Goal: Transaction & Acquisition: Purchase product/service

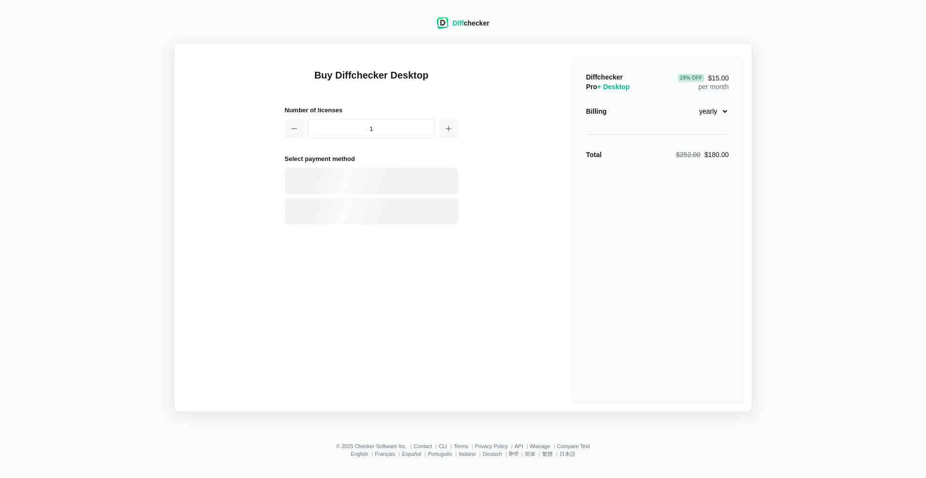
select select "desktop-yearly-180"
drag, startPoint x: 383, startPoint y: 130, endPoint x: 396, endPoint y: 128, distance: 12.6
click at [396, 128] on input "1" at bounding box center [371, 128] width 127 height 19
drag, startPoint x: 402, startPoint y: 129, endPoint x: 318, endPoint y: 125, distance: 83.5
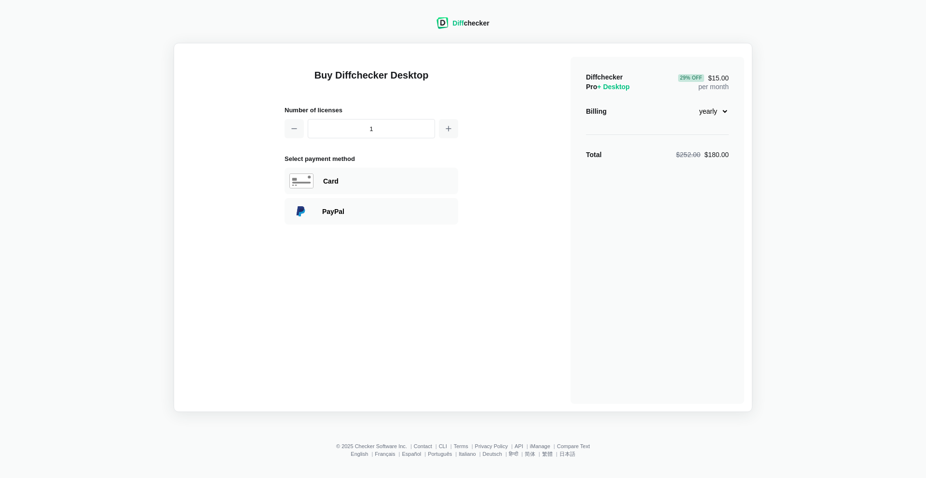
click at [318, 125] on input "1" at bounding box center [371, 128] width 127 height 19
click at [443, 134] on button "button" at bounding box center [448, 128] width 19 height 19
click at [386, 124] on input "4" at bounding box center [371, 128] width 127 height 19
click at [383, 130] on input "4" at bounding box center [371, 128] width 127 height 19
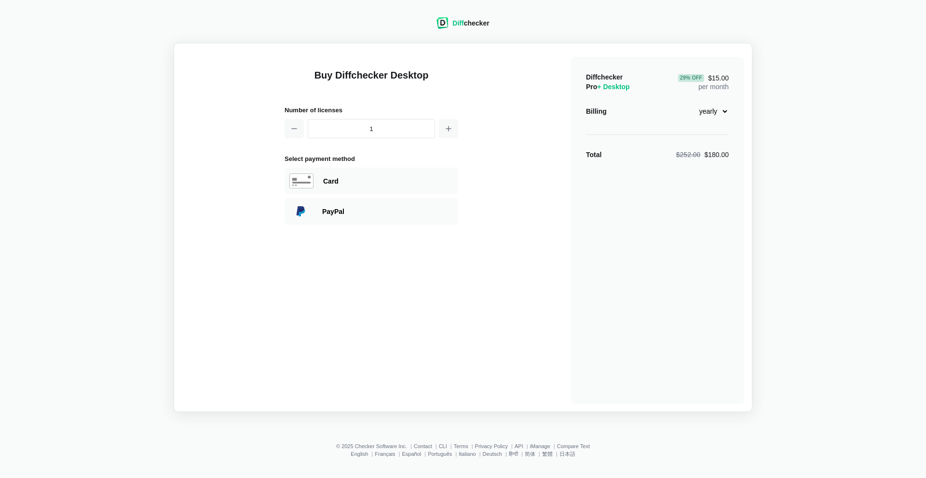
type input "1"
